Goal: Task Accomplishment & Management: Manage account settings

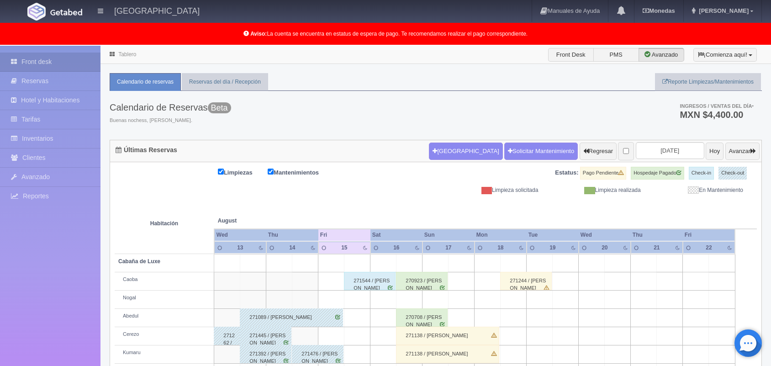
scroll to position [127, 0]
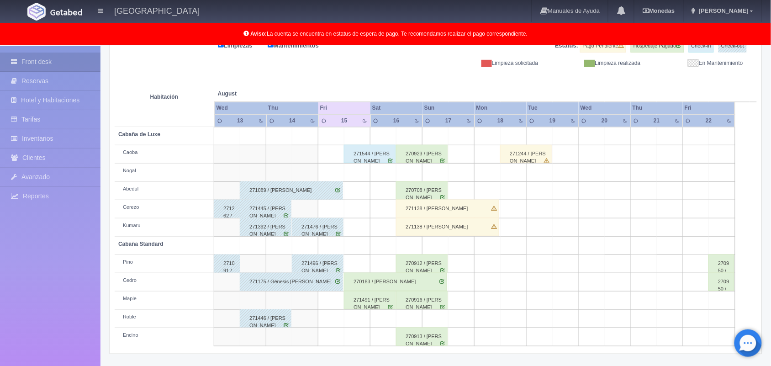
click at [384, 149] on div "271544 / [PERSON_NAME]" at bounding box center [370, 154] width 52 height 18
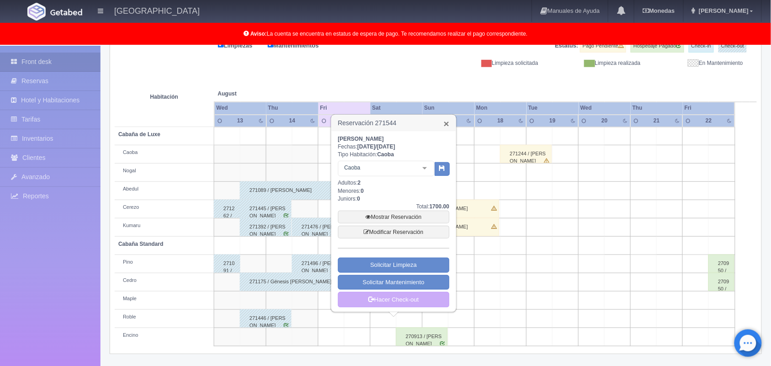
click at [447, 120] on link "×" at bounding box center [446, 124] width 5 height 10
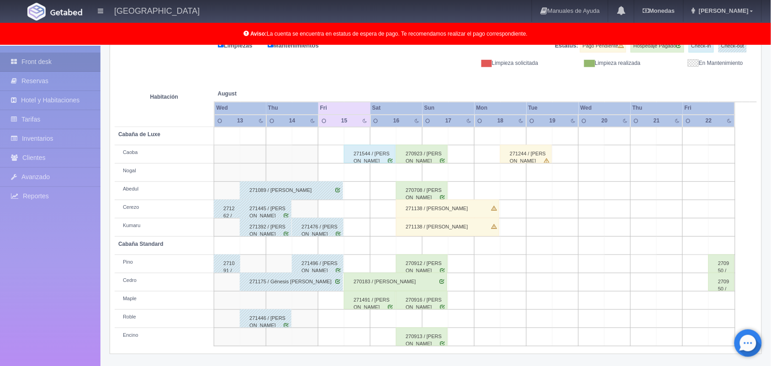
click at [371, 284] on div "270183 / [PERSON_NAME]" at bounding box center [395, 282] width 103 height 18
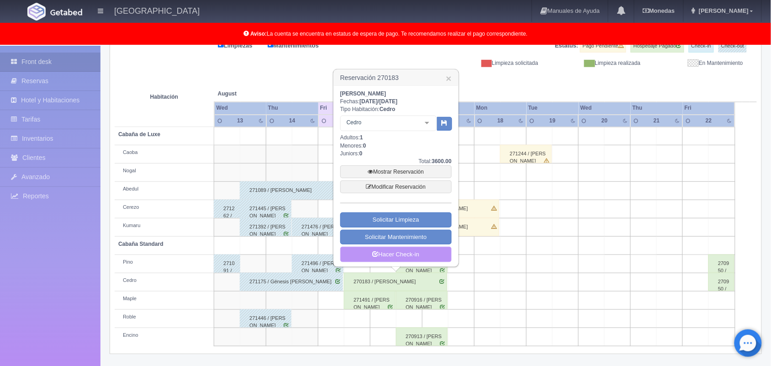
click at [407, 260] on link "Hacer Check-in" at bounding box center [395, 255] width 111 height 16
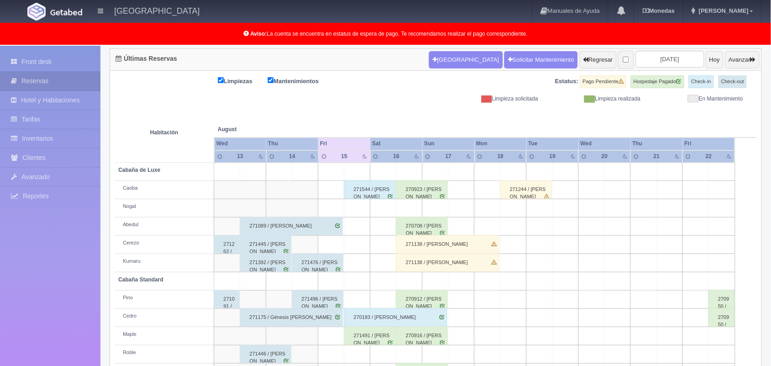
scroll to position [91, 0]
click at [378, 337] on div "271491 / Leidy Nava Orozco" at bounding box center [370, 336] width 52 height 18
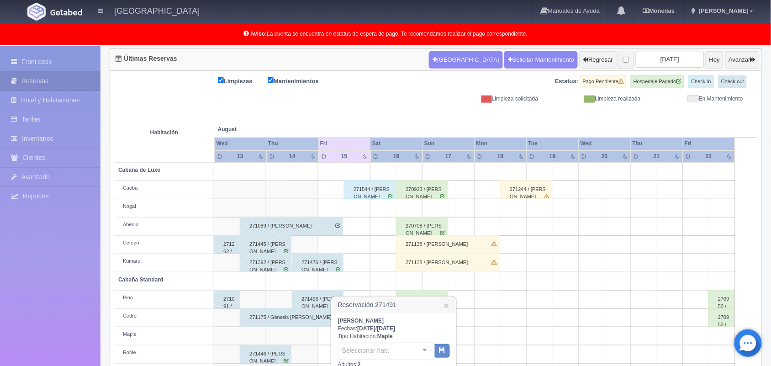
scroll to position [225, 0]
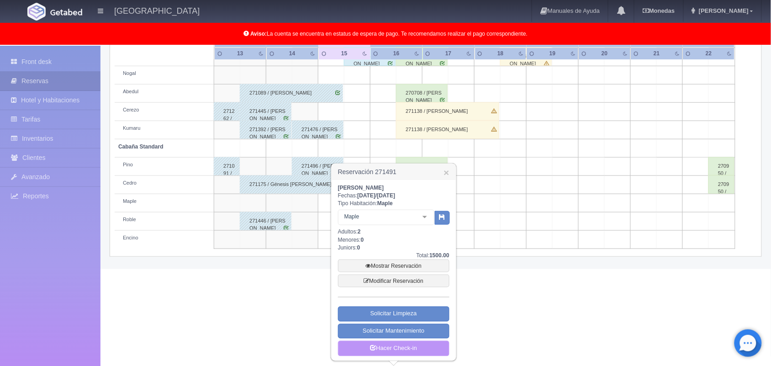
click at [400, 345] on link "Hacer Check-in" at bounding box center [393, 349] width 111 height 16
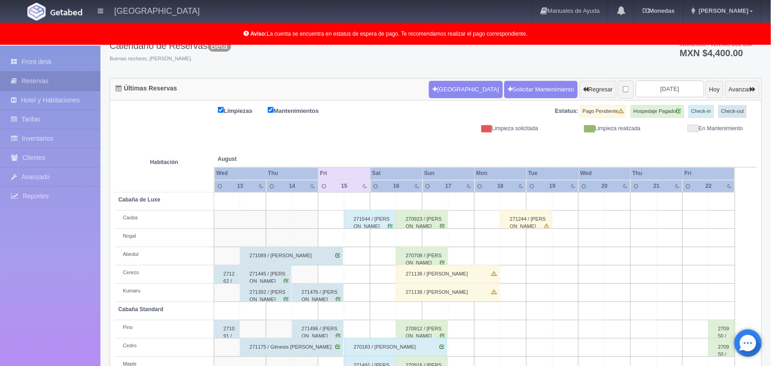
scroll to position [61, 0]
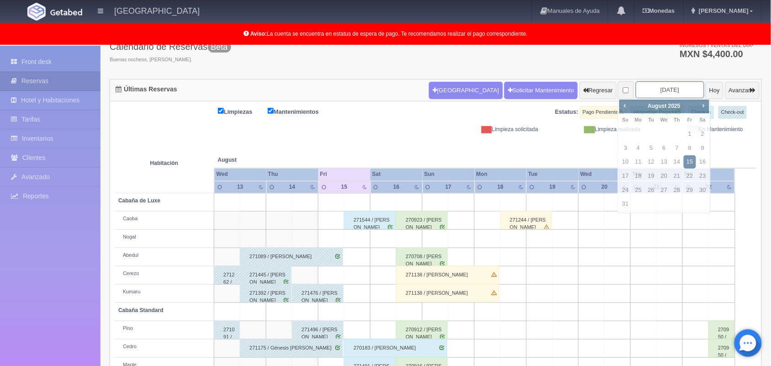
click at [651, 83] on input "[DATE]" at bounding box center [670, 89] width 69 height 17
click at [688, 148] on link "8" at bounding box center [690, 148] width 12 height 13
type input "[DATE]"
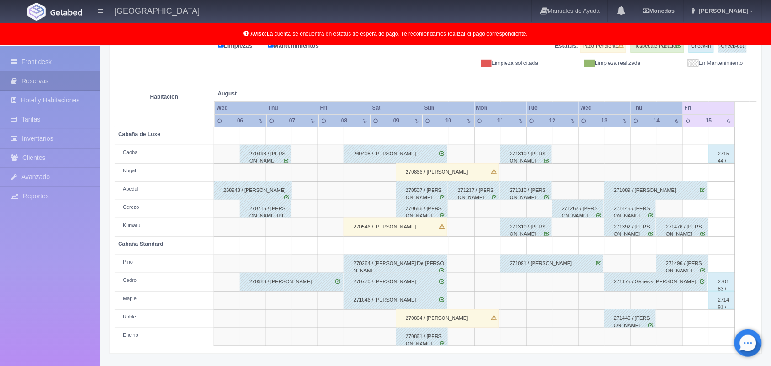
scroll to position [127, 0]
click at [418, 286] on div "270770 / Claudia Toledano Camacho" at bounding box center [395, 282] width 103 height 18
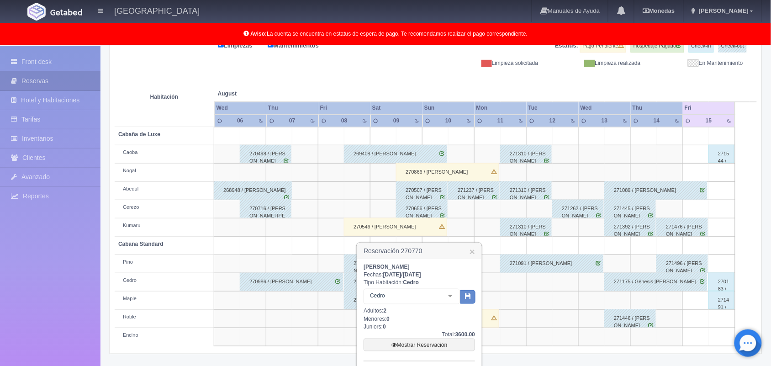
scroll to position [174, 0]
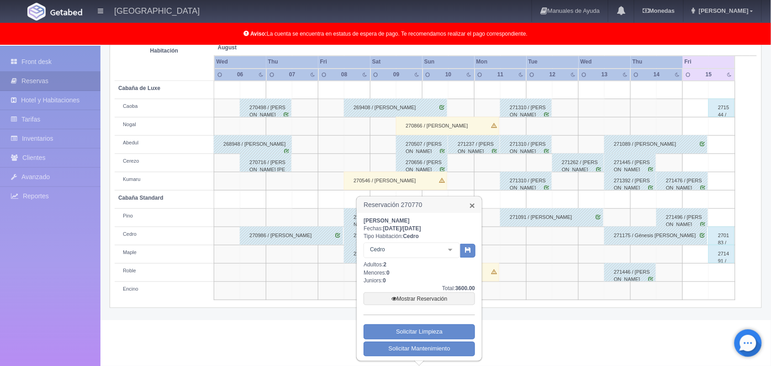
click at [471, 204] on link "×" at bounding box center [472, 206] width 5 height 10
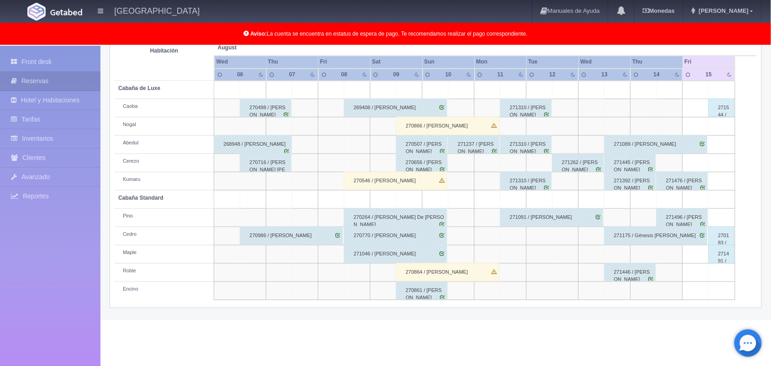
scroll to position [127, 0]
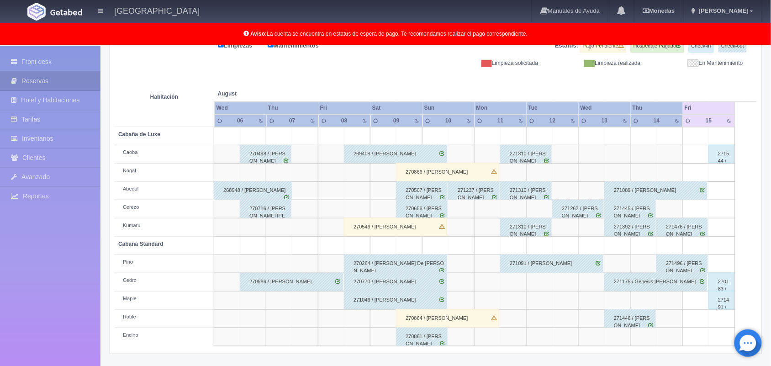
click at [391, 280] on div "270770 / Claudia Toledano Camacho" at bounding box center [395, 282] width 103 height 18
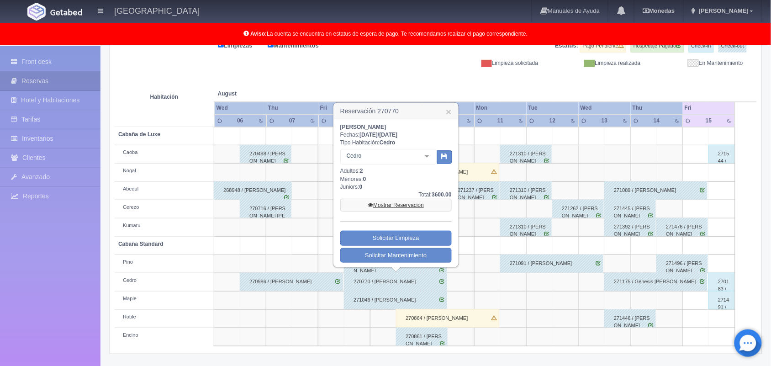
click at [410, 206] on link "Mostrar Reservación" at bounding box center [395, 205] width 111 height 13
